Goal: Find specific page/section: Find specific page/section

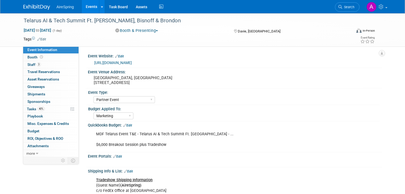
select select "Partner Event"
select select "Marketing"
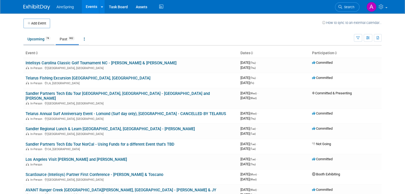
click at [43, 41] on link "Upcoming 74" at bounding box center [38, 39] width 31 height 10
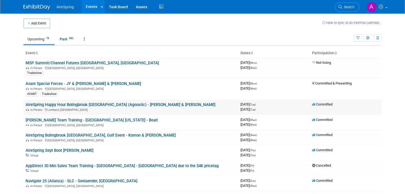
click at [90, 105] on link "AireSpring Happy Hour Bolingbrook [GEOGRAPHIC_DATA] (Agnostic) - [PERSON_NAME] …" at bounding box center [121, 104] width 190 height 5
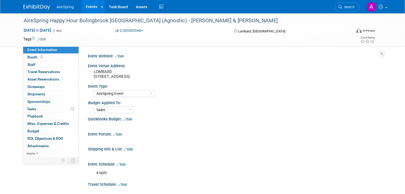
select select "AireSpring Event"
select select "Sales"
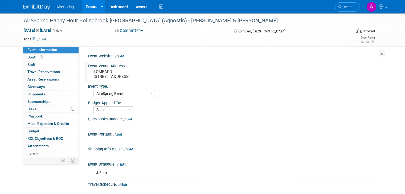
click at [117, 75] on pre "LOMBARD 94 Yorktown Mall Dr. Lombard, IL 60148" at bounding box center [149, 74] width 111 height 10
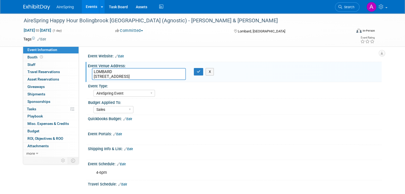
drag, startPoint x: 161, startPoint y: 76, endPoint x: 85, endPoint y: 65, distance: 77.3
click at [85, 65] on div "Event Venue Address: LOMBARD 94 Yorktown Mall Dr. Lombard, IL 60148 LOMBARD 94 …" at bounding box center [233, 72] width 296 height 20
click at [198, 75] on button "button" at bounding box center [199, 71] width 10 height 7
